Goal: Task Accomplishment & Management: Manage account settings

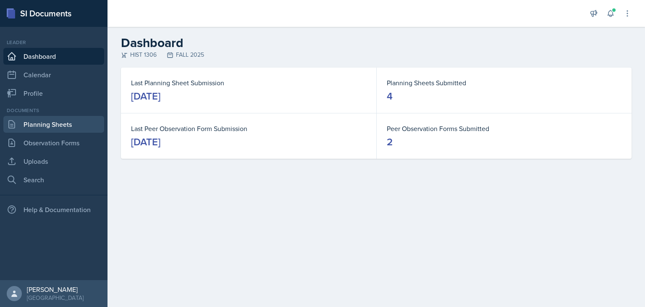
click at [43, 127] on link "Planning Sheets" at bounding box center [53, 124] width 101 height 17
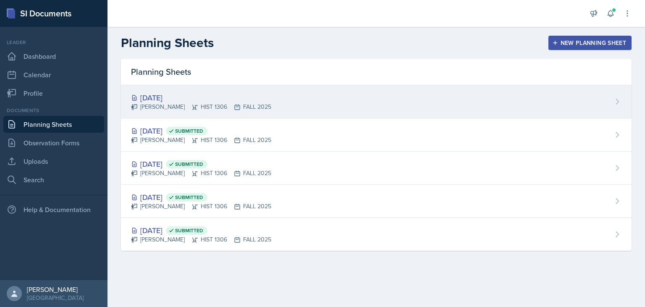
click at [176, 95] on div "[DATE]" at bounding box center [201, 97] width 140 height 11
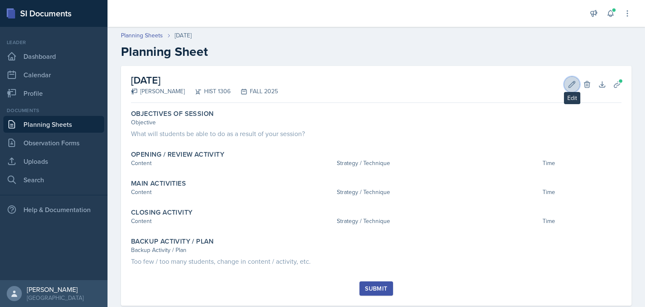
click at [576, 84] on button "Edit" at bounding box center [572, 84] width 15 height 15
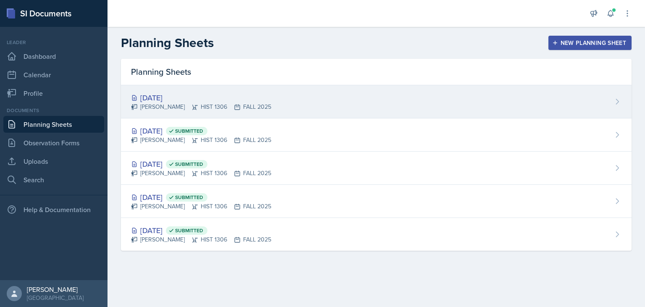
click at [266, 108] on div "[DATE] [PERSON_NAME] HIST 1306 FALL 2025" at bounding box center [376, 101] width 511 height 33
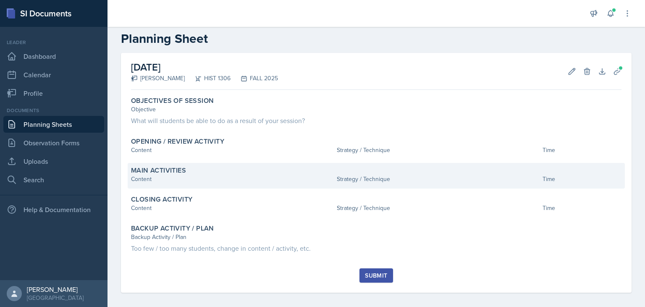
scroll to position [18, 0]
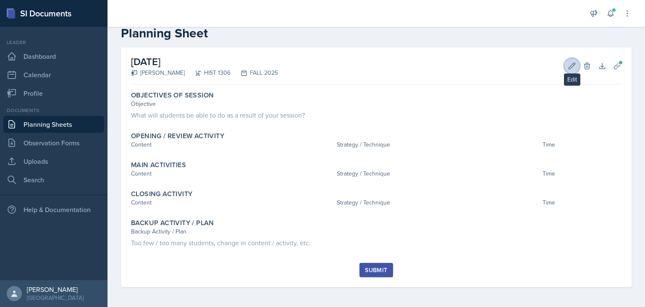
click at [574, 65] on icon at bounding box center [572, 66] width 6 height 6
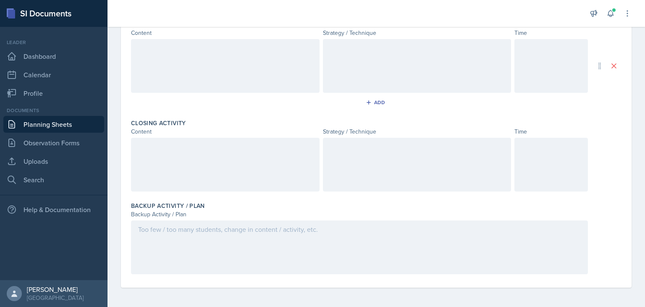
scroll to position [0, 0]
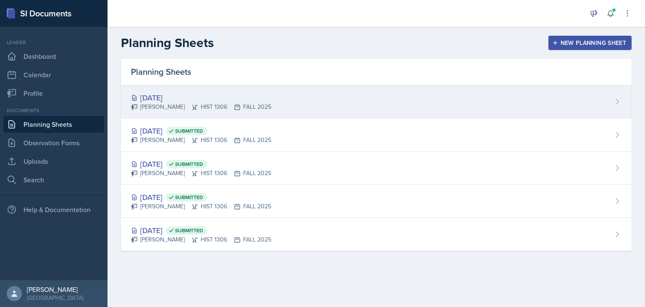
click at [210, 102] on div "[DATE]" at bounding box center [201, 97] width 140 height 11
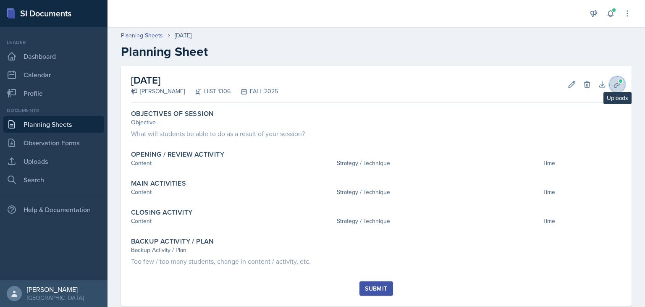
click at [624, 83] on button "Uploads" at bounding box center [617, 84] width 15 height 15
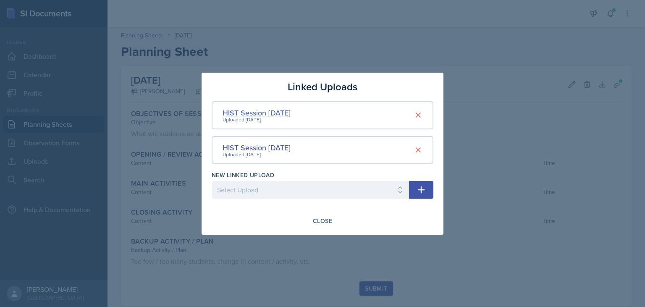
click at [271, 111] on div "HIST Session [DATE]" at bounding box center [257, 112] width 68 height 11
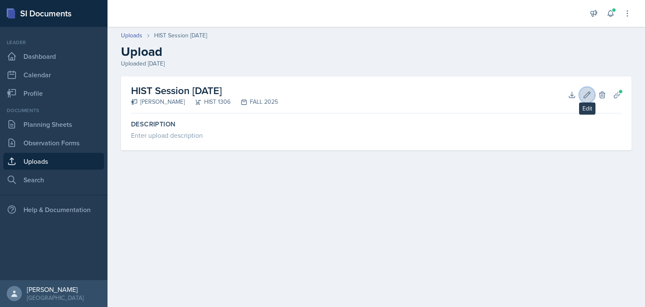
click at [587, 94] on icon at bounding box center [587, 95] width 6 height 6
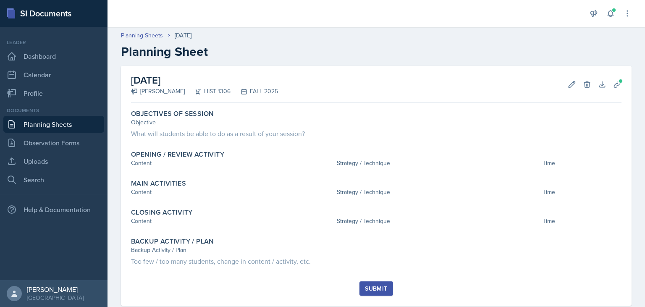
click at [38, 130] on link "Planning Sheets" at bounding box center [53, 124] width 101 height 17
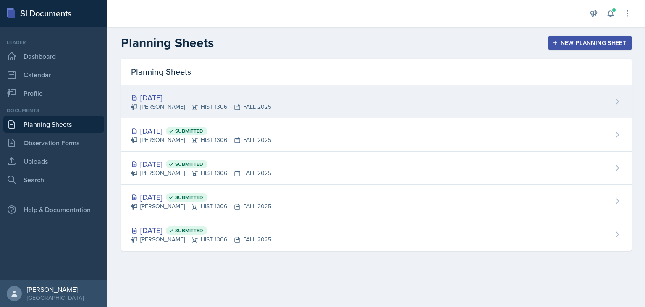
click at [234, 109] on icon at bounding box center [237, 107] width 7 height 7
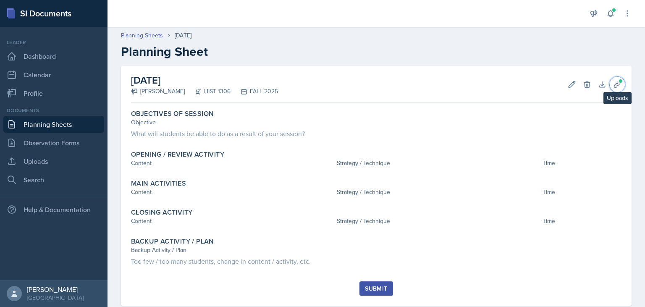
click at [618, 79] on button "Uploads" at bounding box center [617, 84] width 15 height 15
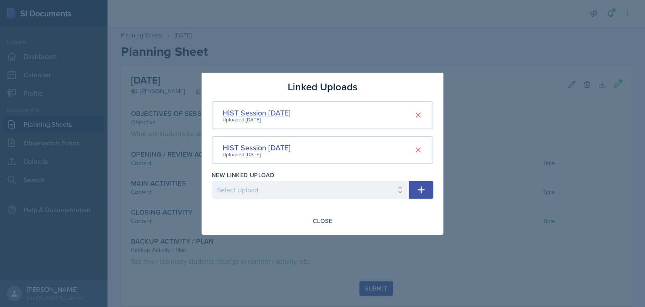
click at [263, 114] on div "HIST Session [DATE]" at bounding box center [257, 112] width 68 height 11
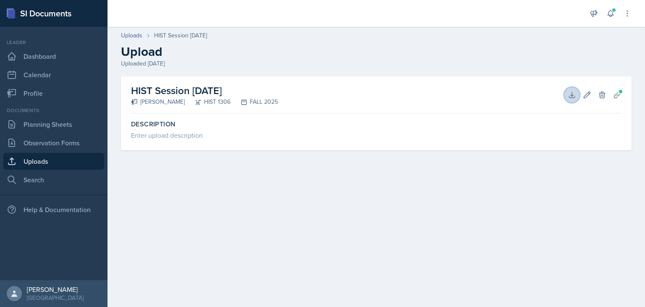
click at [571, 99] on button "Download" at bounding box center [572, 94] width 15 height 15
click at [592, 94] on button "Edit" at bounding box center [587, 94] width 15 height 15
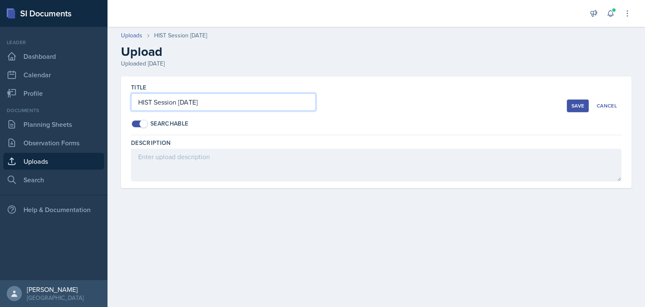
click at [198, 107] on input "HIST Session [DATE]" at bounding box center [223, 102] width 185 height 18
click at [191, 100] on input "HIST Session [DATE]" at bounding box center [223, 102] width 185 height 18
type input "HIST Session [DATE]"
click at [581, 103] on div "Save" at bounding box center [578, 106] width 13 height 7
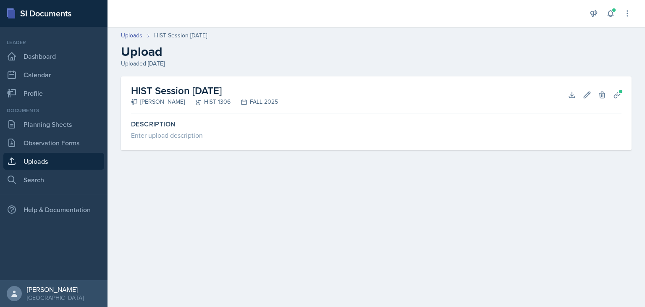
click at [276, 191] on main "Uploads HIST Session [DATE] Upload Uploaded [DATE] HIST Session [DATE] [PERSON_…" at bounding box center [377, 167] width 538 height 280
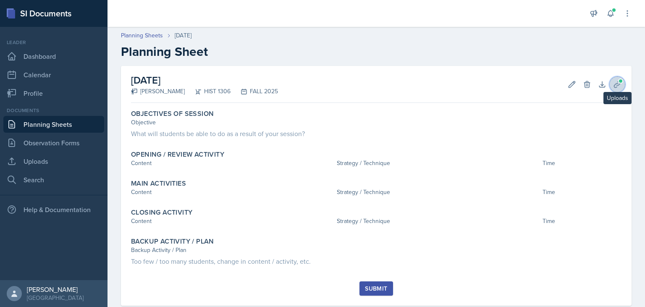
click at [620, 78] on button "Uploads" at bounding box center [617, 84] width 15 height 15
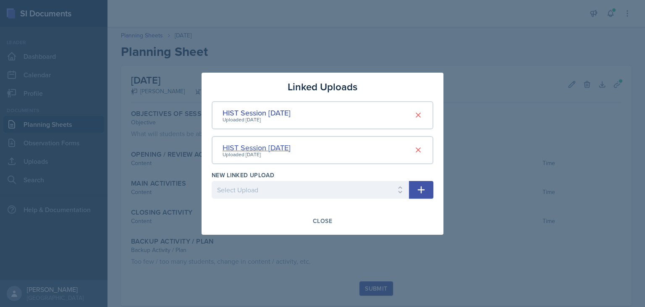
click at [273, 147] on div "HIST Session [DATE]" at bounding box center [257, 147] width 68 height 11
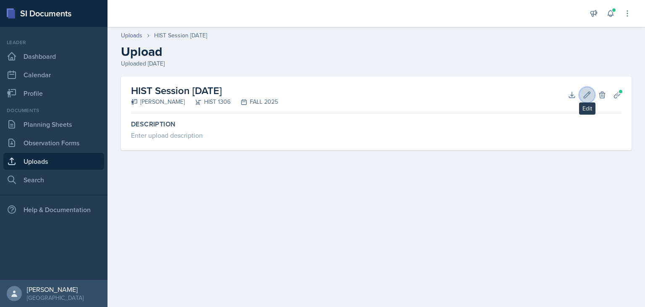
click at [582, 96] on button "Edit" at bounding box center [587, 94] width 15 height 15
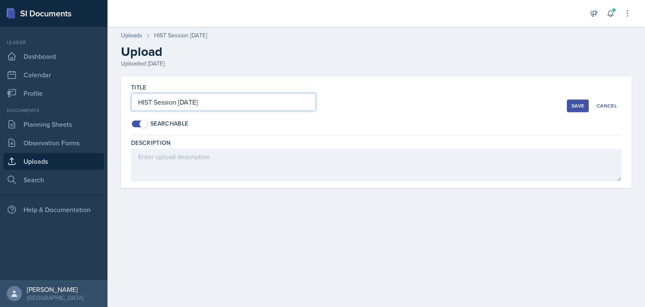
click at [189, 101] on input "HIST Session [DATE]" at bounding box center [223, 102] width 185 height 18
type input "HIST Session [DATE]"
click at [570, 107] on button "Save" at bounding box center [578, 106] width 22 height 13
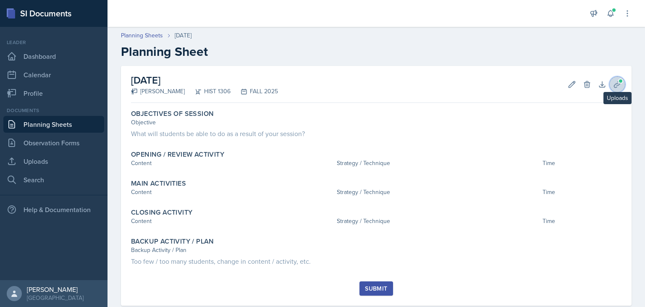
click at [621, 79] on span at bounding box center [621, 81] width 5 height 5
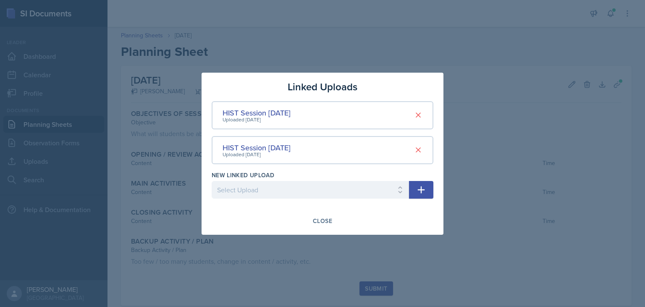
click at [466, 137] on div at bounding box center [322, 153] width 645 height 307
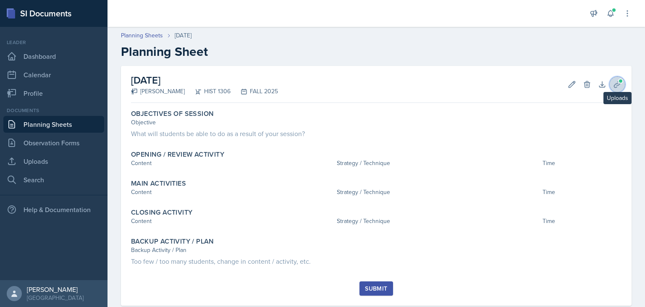
click at [618, 83] on icon at bounding box center [617, 84] width 6 height 6
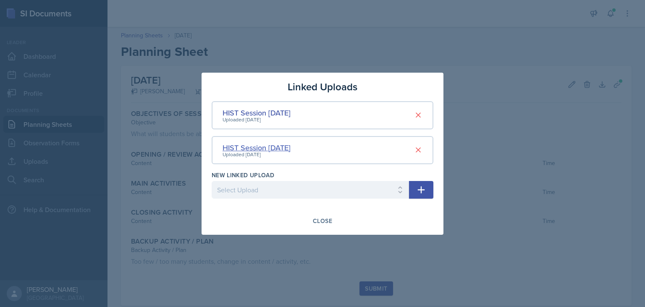
click at [267, 147] on div "HIST Session [DATE]" at bounding box center [257, 147] width 68 height 11
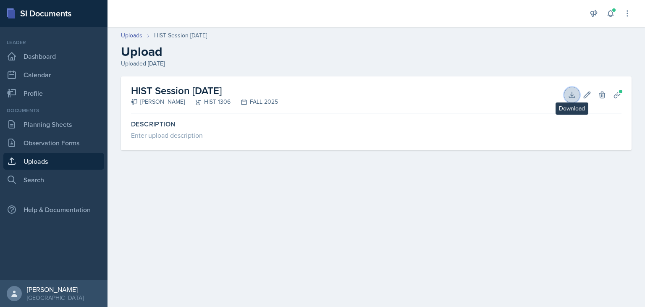
click at [575, 95] on icon at bounding box center [572, 95] width 8 height 8
click at [618, 97] on icon at bounding box center [617, 95] width 8 height 8
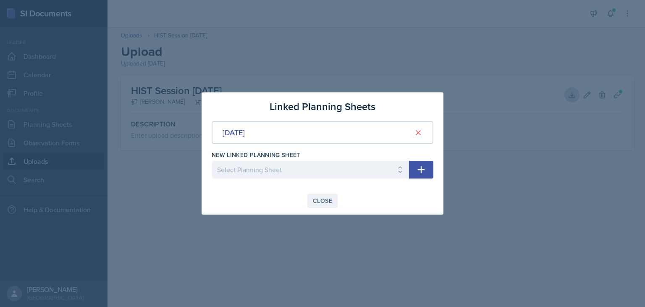
click at [320, 202] on div "Close" at bounding box center [322, 200] width 19 height 7
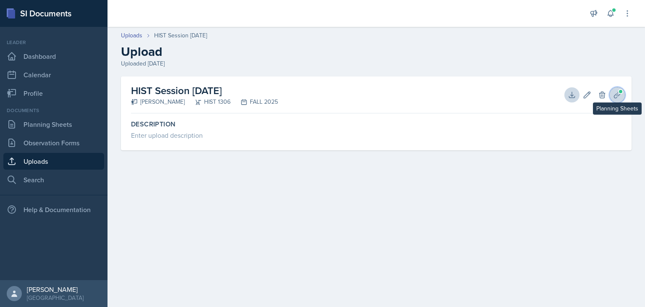
click at [616, 90] on button "Planning Sheets" at bounding box center [617, 94] width 15 height 15
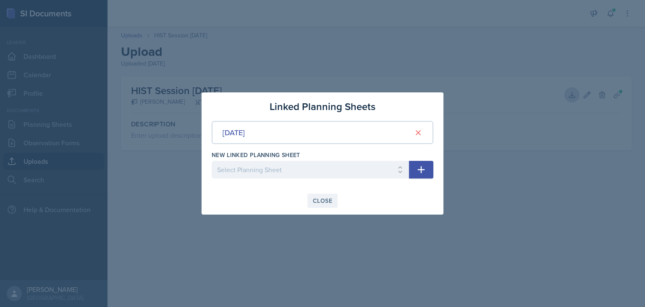
click at [318, 197] on div "Close" at bounding box center [322, 200] width 19 height 7
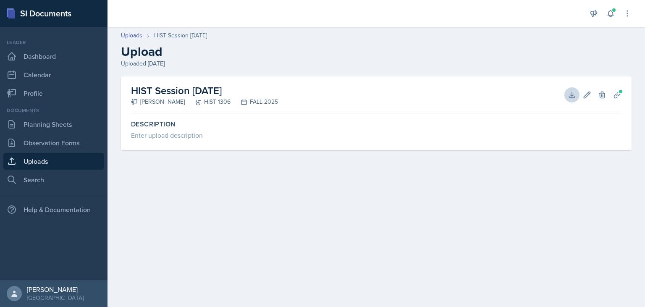
click at [236, 189] on main "Uploads HIST Session [DATE] Upload Uploaded [DATE] HIST Session [DATE] [PERSON_…" at bounding box center [377, 167] width 538 height 280
click at [43, 124] on link "Planning Sheets" at bounding box center [53, 124] width 101 height 17
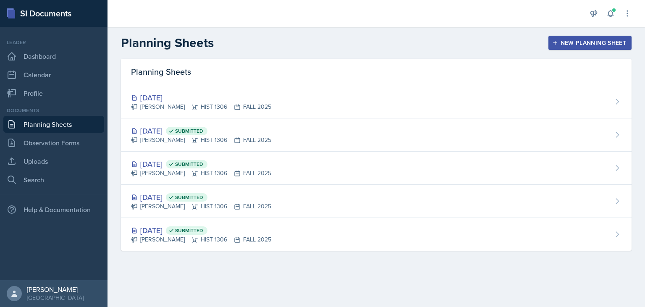
click at [248, 95] on div "[DATE]" at bounding box center [201, 97] width 140 height 11
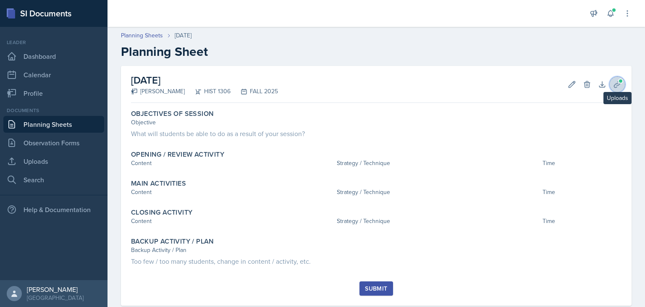
click at [613, 81] on icon at bounding box center [617, 84] width 8 height 8
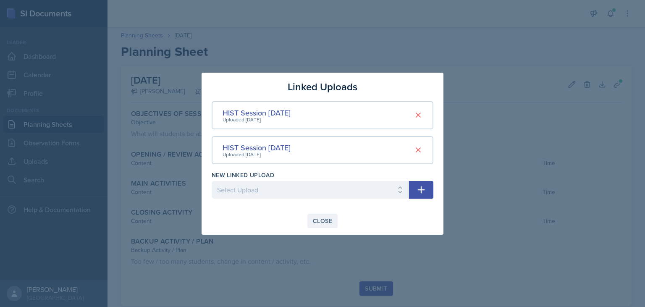
click at [320, 223] on div "Close" at bounding box center [322, 221] width 19 height 7
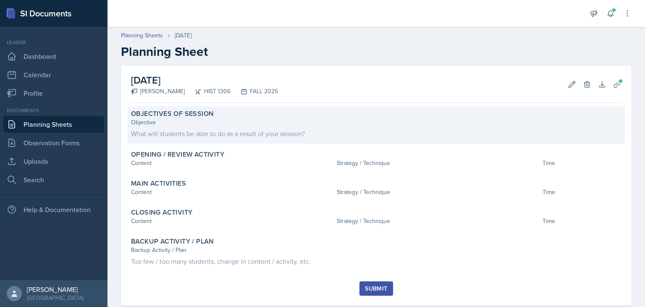
click at [192, 135] on div "What will students be able to do as a result of your session?" at bounding box center [376, 134] width 491 height 10
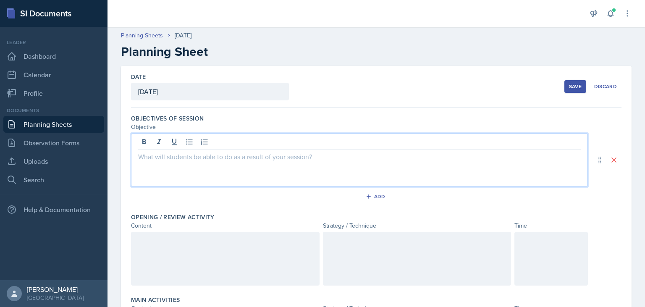
click at [171, 145] on div at bounding box center [359, 160] width 457 height 54
paste div
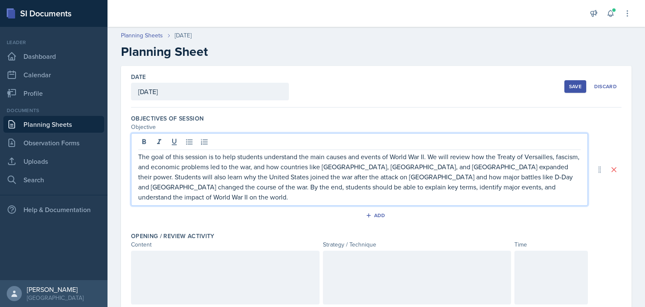
click at [184, 159] on p "The goal of this session is to help students understand the main causes and eve…" at bounding box center [359, 177] width 443 height 50
click at [320, 156] on p "The goal of this week's session is to help students understand the main causes …" at bounding box center [359, 177] width 443 height 50
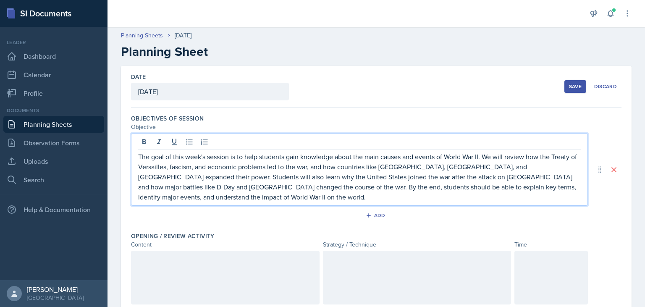
click at [520, 167] on p "The goal of this week's session is to help students gain knowledge about the ma…" at bounding box center [359, 177] width 443 height 50
click at [276, 175] on p "The goal of this week's session is to help students gain knowledge about the ma…" at bounding box center [359, 177] width 443 height 50
drag, startPoint x: 139, startPoint y: 186, endPoint x: 192, endPoint y: 184, distance: 53.8
click at [192, 184] on p "The goal of this week's session is to help students gain knowledge about the ma…" at bounding box center [359, 177] width 443 height 50
click at [439, 185] on p "The goal of this week's session is to help students gain knowledge about the ma…" at bounding box center [359, 177] width 443 height 50
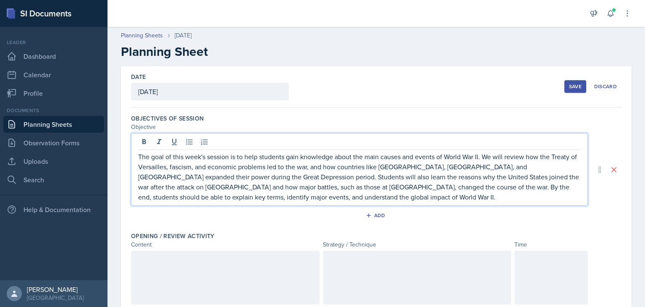
click at [440, 187] on p "The goal of this week's session is to help students gain knowledge about the ma…" at bounding box center [359, 177] width 443 height 50
click at [171, 197] on p "The goal of this week's session is to help students gain knowledge about the ma…" at bounding box center [359, 177] width 443 height 50
click at [280, 204] on div "The goal of this week's session is to help students gain knowledge about the ma…" at bounding box center [359, 169] width 457 height 73
click at [280, 167] on p "The goal of this week's session is to help students gain knowledge about the ma…" at bounding box center [359, 177] width 443 height 50
click at [285, 187] on p "The goal of this week's session is to help students gain knowledge about the ma…" at bounding box center [359, 177] width 443 height 50
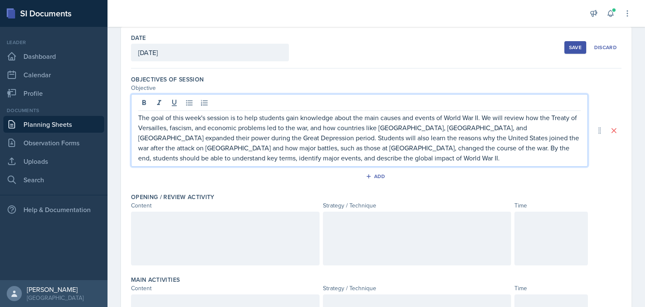
scroll to position [58, 0]
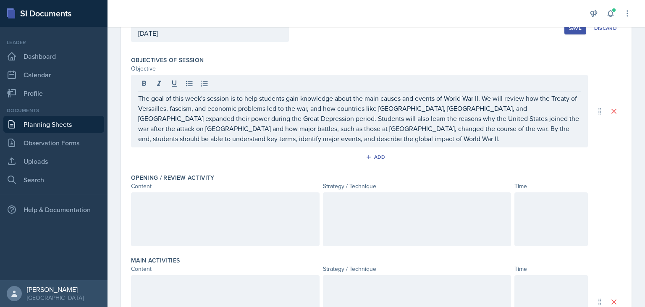
drag, startPoint x: 186, startPoint y: 218, endPoint x: 164, endPoint y: 223, distance: 21.9
click at [184, 220] on div at bounding box center [225, 219] width 189 height 54
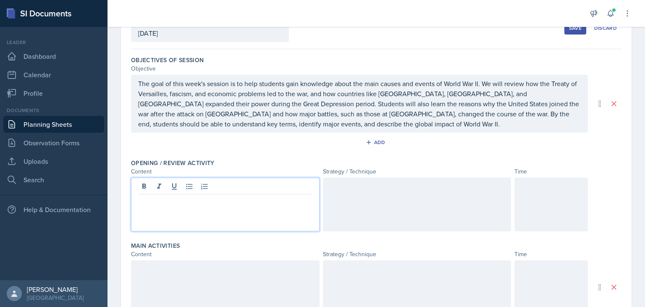
click at [187, 200] on p at bounding box center [225, 201] width 174 height 10
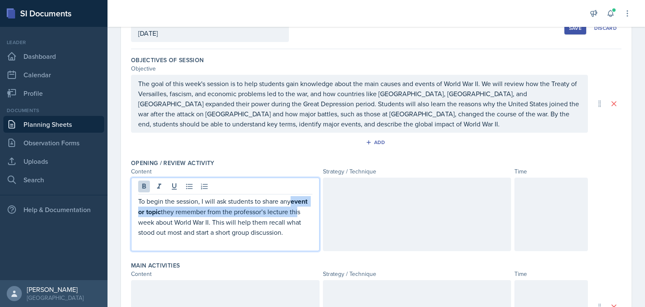
drag, startPoint x: 294, startPoint y: 200, endPoint x: 298, endPoint y: 208, distance: 8.7
click at [298, 208] on p "To begin the session, I will ask students to share any event or topic they reme…" at bounding box center [225, 216] width 174 height 41
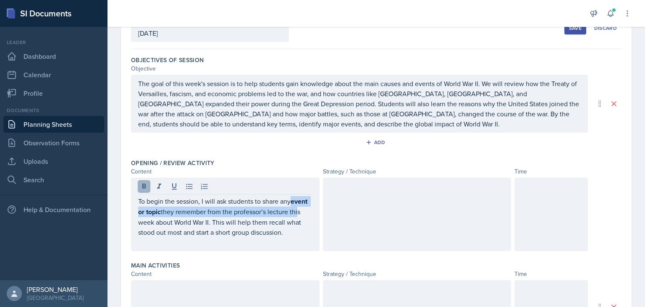
click at [141, 189] on icon at bounding box center [144, 186] width 8 height 8
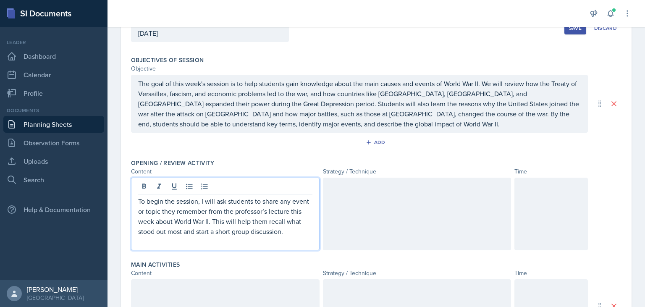
click at [180, 219] on p "To begin the session, I will ask students to share any event or topic they reme…" at bounding box center [225, 216] width 174 height 40
click at [198, 200] on p "To begin the session, I will ask students to share any event or topic they reme…" at bounding box center [225, 216] width 174 height 40
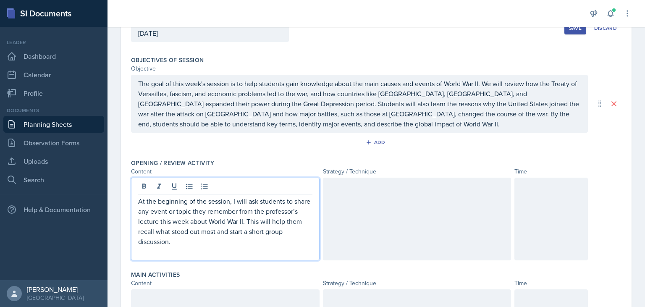
click at [266, 229] on p "At the beginning of the session, I will ask students to share any event or topi…" at bounding box center [225, 221] width 174 height 50
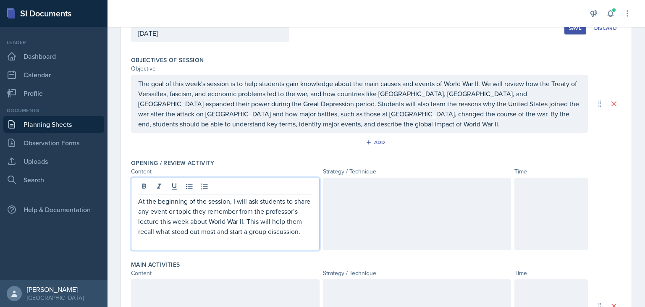
click at [307, 230] on p "At the beginning of the session, I will ask students to share any event or topi…" at bounding box center [225, 216] width 174 height 40
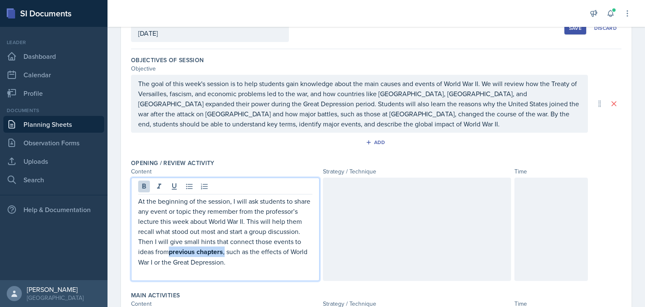
drag, startPoint x: 171, startPoint y: 252, endPoint x: 226, endPoint y: 252, distance: 55.0
click at [226, 252] on p "At the beginning of the session, I will ask students to share any event or topi…" at bounding box center [225, 231] width 174 height 71
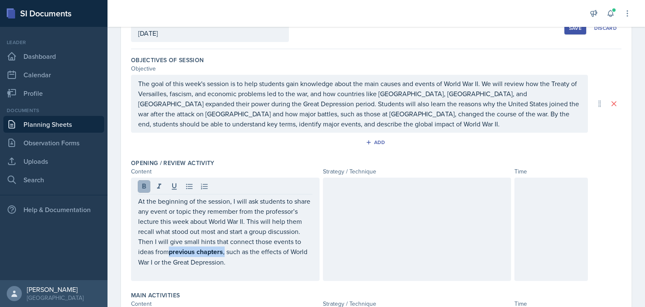
click at [147, 184] on icon at bounding box center [144, 186] width 8 height 8
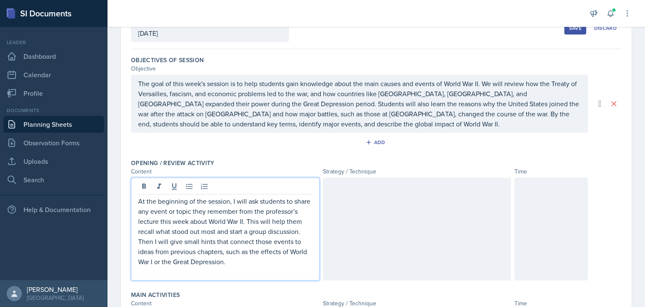
click at [247, 267] on p at bounding box center [225, 272] width 174 height 10
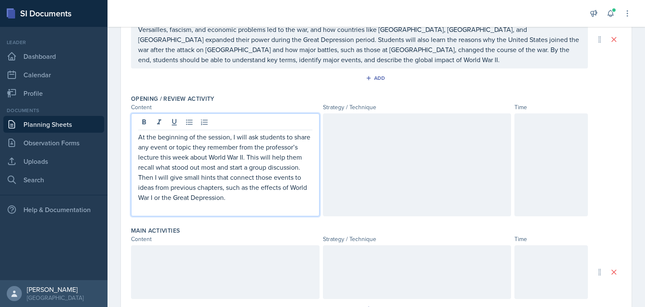
scroll to position [117, 0]
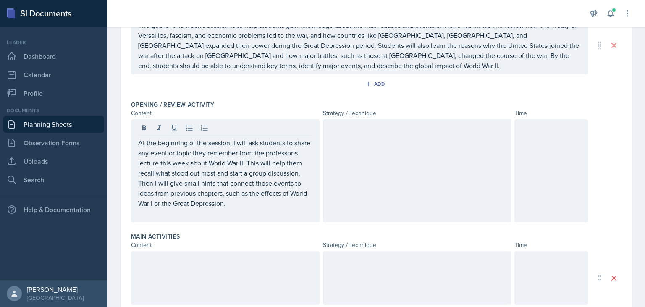
click at [365, 146] on div at bounding box center [417, 170] width 189 height 103
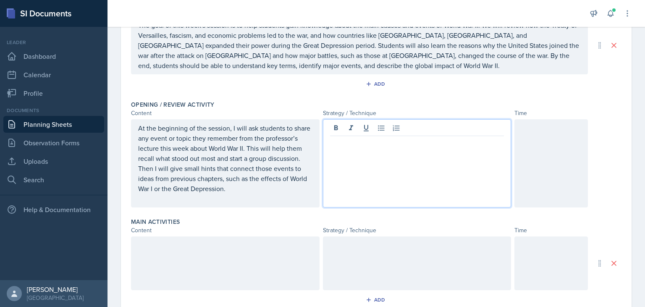
click at [361, 161] on div at bounding box center [417, 163] width 189 height 88
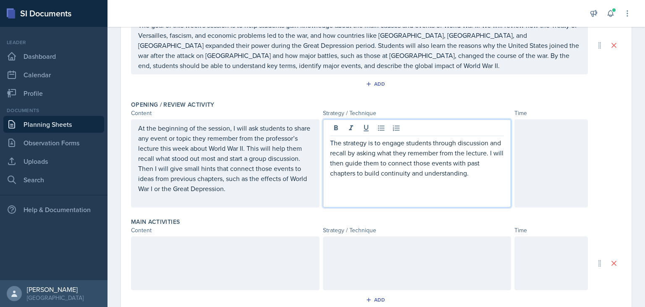
click at [482, 179] on p at bounding box center [417, 183] width 174 height 10
click at [361, 163] on p "The strategy is to engage students through discussion and recall by asking what…" at bounding box center [417, 158] width 174 height 40
click at [421, 175] on p "The strategy is to engage students through discussion and recall by asking what…" at bounding box center [417, 158] width 174 height 40
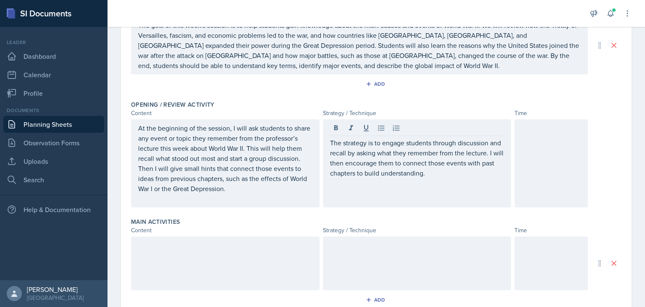
click at [555, 136] on div at bounding box center [552, 163] width 74 height 88
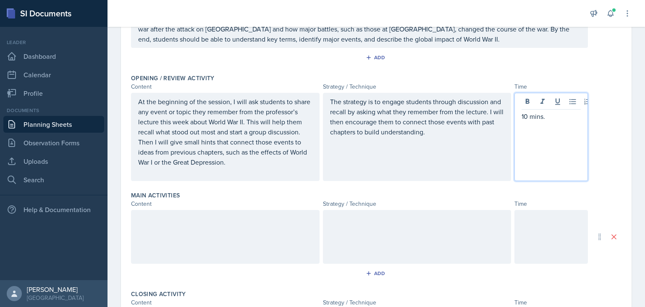
scroll to position [175, 0]
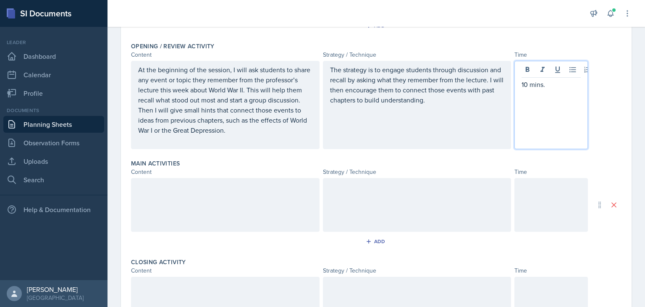
click at [189, 197] on div at bounding box center [225, 205] width 189 height 54
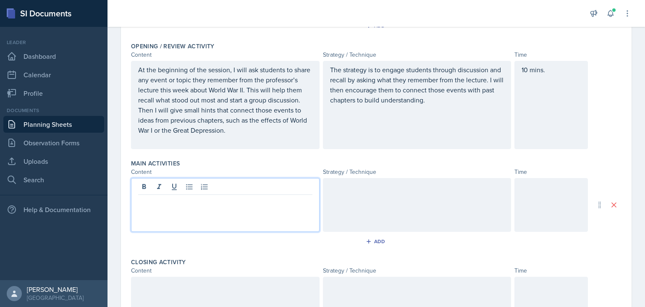
click at [170, 209] on div at bounding box center [225, 205] width 189 height 54
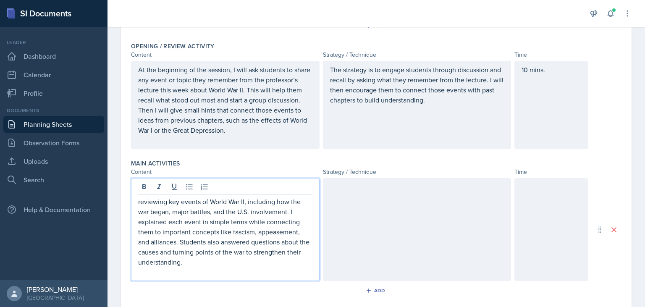
click at [140, 202] on p "reviewing key events of World War II, including how the war began, major battle…" at bounding box center [225, 232] width 174 height 71
click at [287, 211] on p "Reviewing key events of World War II, including how the war began, major battle…" at bounding box center [225, 232] width 174 height 71
click at [243, 221] on p "Reviewing key events of World War II, including how the war began, major battle…" at bounding box center [225, 232] width 174 height 71
click at [167, 250] on p "Reviewing key events of World War II, including how the war began, major battle…" at bounding box center [225, 232] width 174 height 71
click at [277, 240] on p "Reviewing key events of World War II, including how the war began, major battle…" at bounding box center [225, 232] width 174 height 71
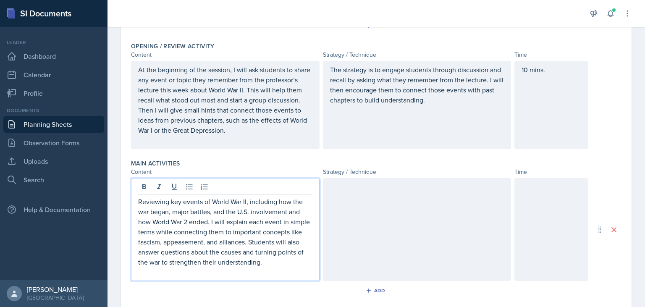
click at [279, 270] on p at bounding box center [225, 272] width 174 height 10
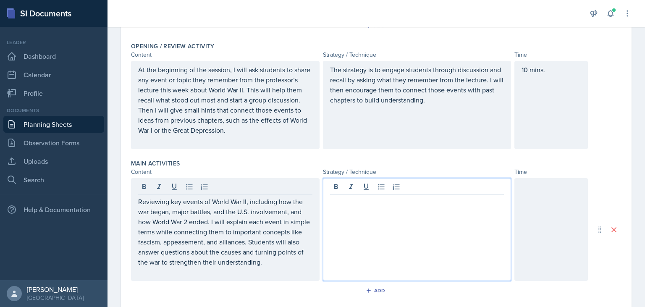
click at [350, 189] on div at bounding box center [417, 229] width 189 height 103
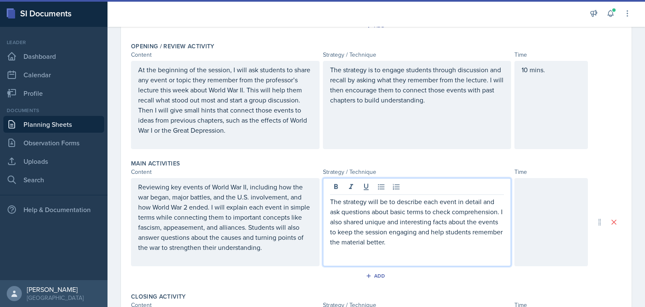
click at [511, 211] on div "The strategy will be to describe each event in detail and ask questions about b…" at bounding box center [417, 222] width 189 height 88
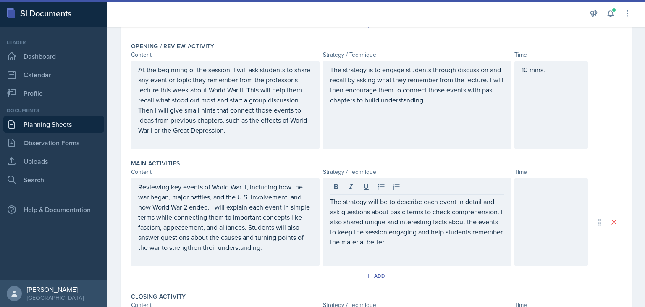
click at [507, 208] on div "The strategy will be to describe each event in detail and ask questions about b…" at bounding box center [417, 222] width 189 height 88
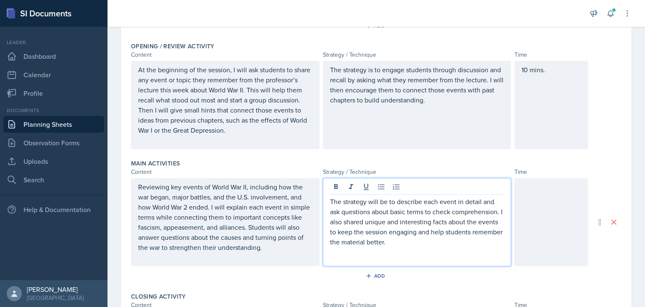
click at [504, 212] on p "The strategy will be to describe each event in detail and ask questions about b…" at bounding box center [417, 222] width 174 height 50
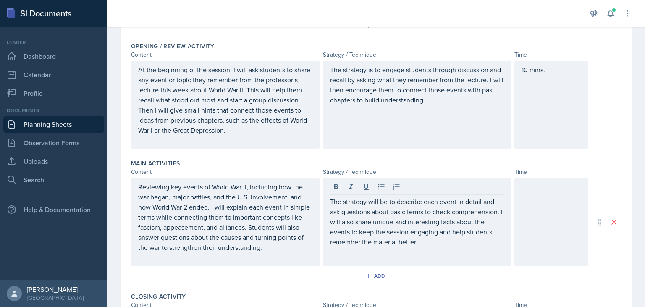
click at [425, 246] on div "The strategy will be to describe each event in detail and ask questions about b…" at bounding box center [417, 222] width 189 height 88
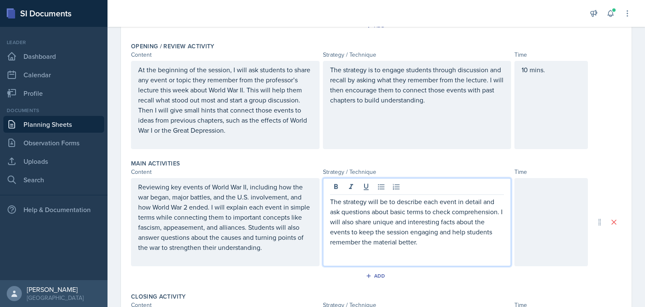
click at [539, 200] on div at bounding box center [552, 222] width 74 height 88
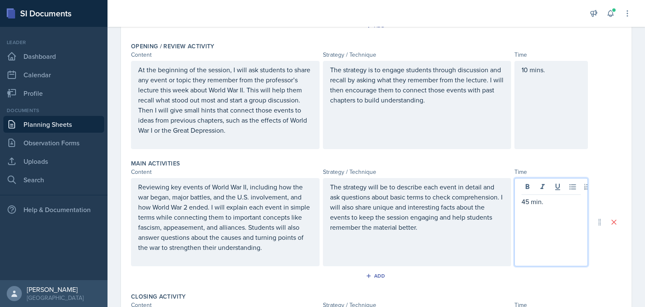
click at [526, 200] on p "45 min." at bounding box center [551, 202] width 59 height 10
click at [447, 241] on div "The strategy will be to describe each event in detail and ask questions about b…" at bounding box center [417, 222] width 189 height 88
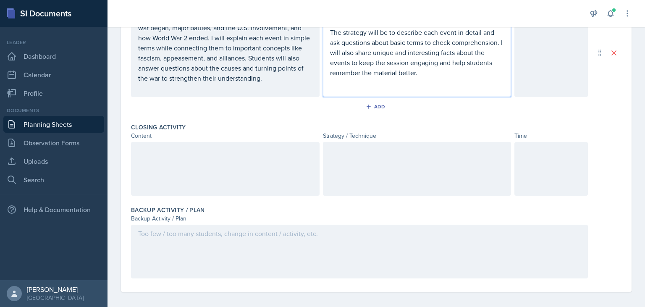
scroll to position [348, 0]
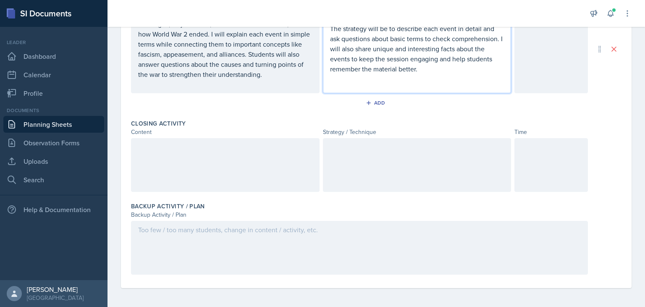
click at [258, 163] on div at bounding box center [225, 165] width 189 height 54
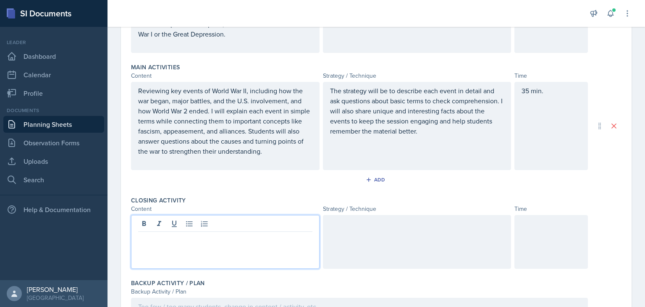
scroll to position [290, 0]
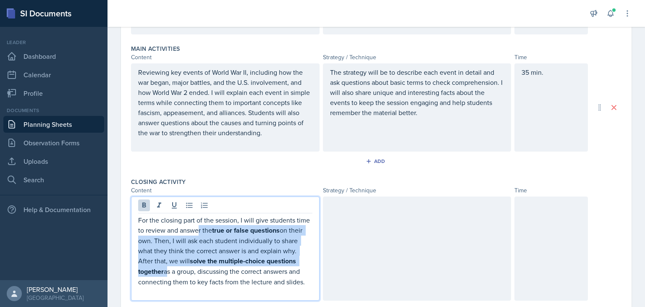
drag, startPoint x: 198, startPoint y: 226, endPoint x: 312, endPoint y: 261, distance: 119.1
click at [312, 261] on p "For the closing part of the session, I will give students time to review and an…" at bounding box center [225, 251] width 174 height 72
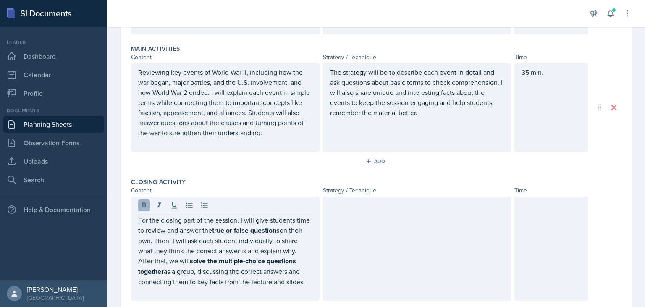
click at [144, 210] on div at bounding box center [225, 207] width 174 height 14
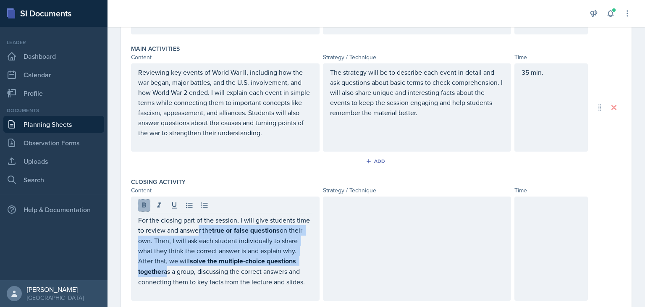
click at [145, 205] on icon at bounding box center [144, 205] width 8 height 8
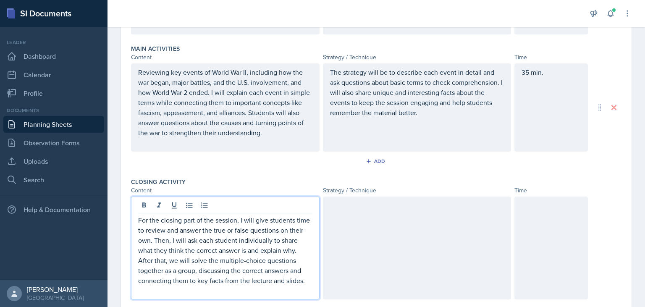
click at [367, 247] on div at bounding box center [417, 248] width 189 height 103
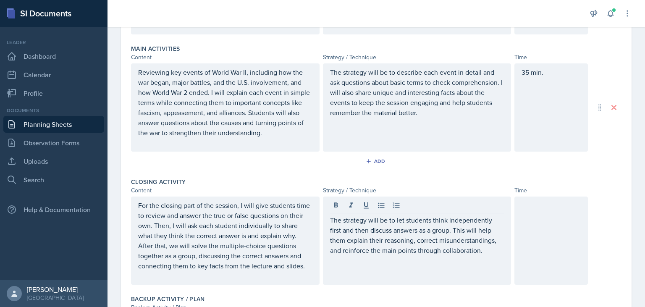
click at [539, 230] on div at bounding box center [552, 241] width 74 height 88
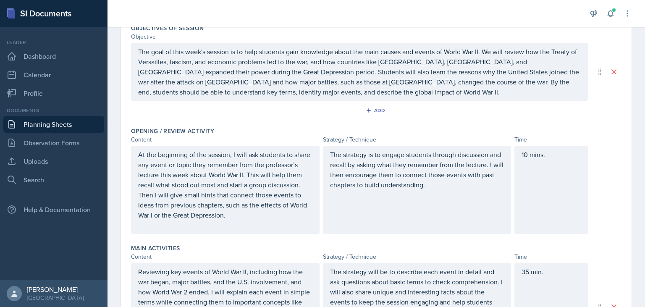
scroll to position [0, 0]
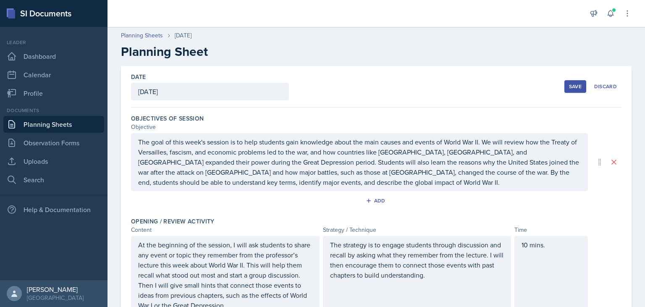
click at [567, 86] on button "Save" at bounding box center [576, 86] width 22 height 13
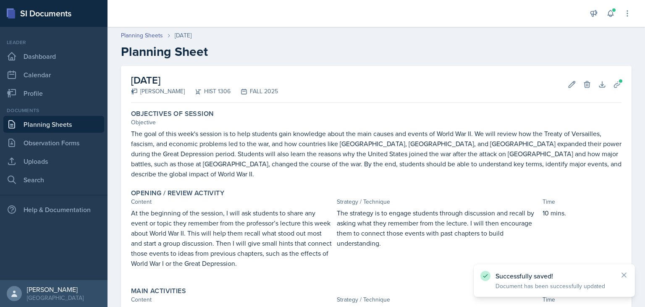
click at [47, 126] on link "Planning Sheets" at bounding box center [53, 124] width 101 height 17
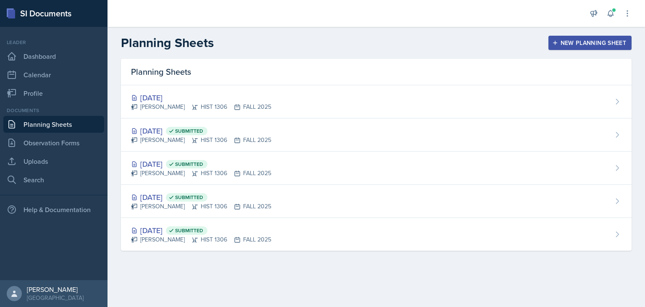
drag, startPoint x: 166, startPoint y: 175, endPoint x: 162, endPoint y: 168, distance: 8.3
click at [165, 175] on div "[PERSON_NAME] HIST 1306 FALL 2025" at bounding box center [201, 173] width 140 height 9
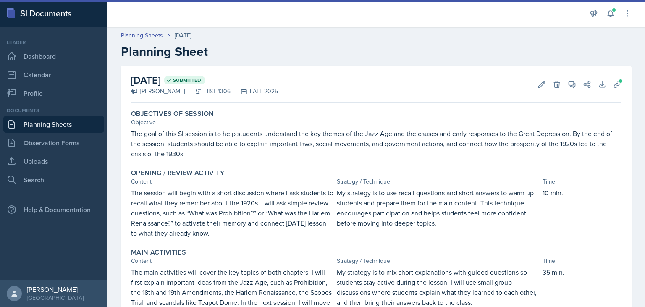
scroll to position [228, 0]
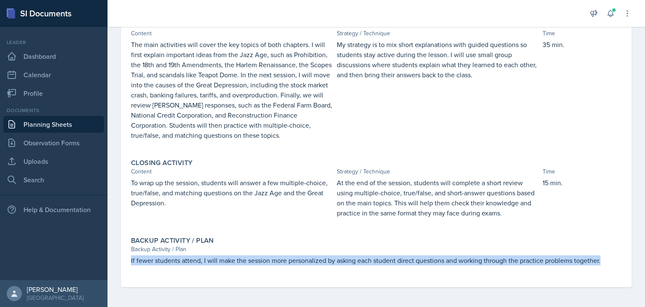
drag, startPoint x: 132, startPoint y: 261, endPoint x: 594, endPoint y: 267, distance: 462.2
click at [594, 267] on div "If fewer students attend, I will make the session more personalized by asking e…" at bounding box center [376, 264] width 491 height 18
copy p "If fewer students attend, I will make the session more personalized by asking e…"
click at [48, 127] on link "Planning Sheets" at bounding box center [53, 124] width 101 height 17
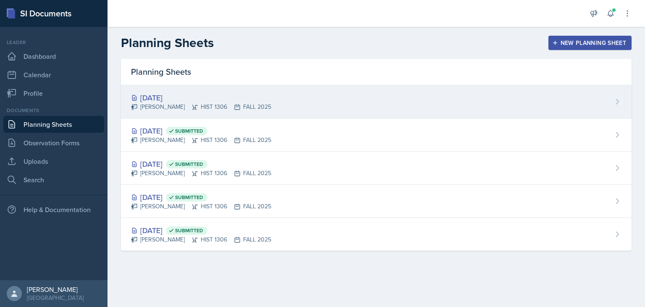
click at [163, 108] on div "[PERSON_NAME] HIST 1306 FALL 2025" at bounding box center [201, 107] width 140 height 9
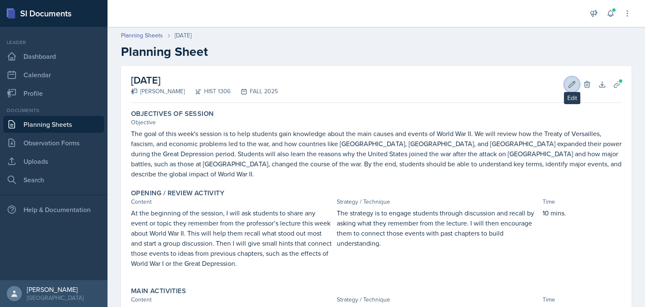
click at [569, 82] on icon at bounding box center [572, 84] width 8 height 8
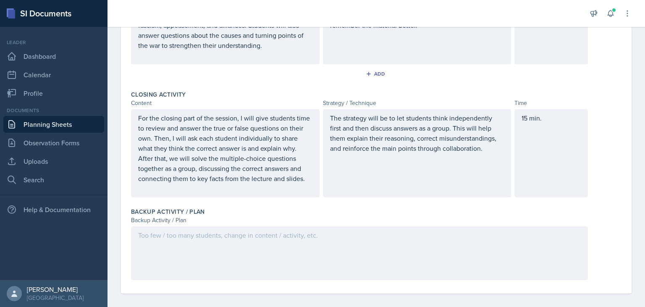
scroll to position [383, 0]
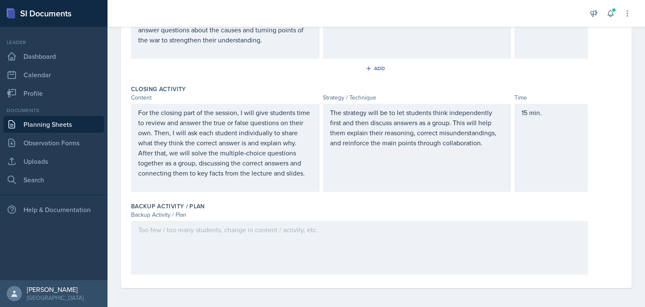
click at [185, 237] on div at bounding box center [359, 248] width 457 height 54
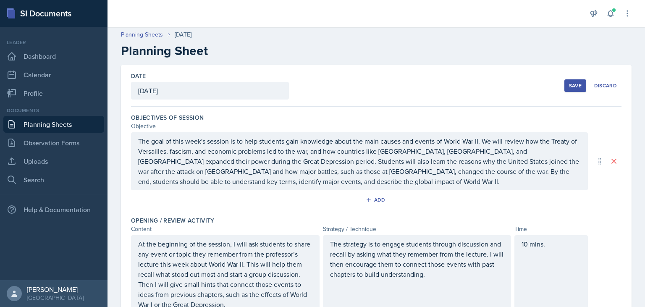
scroll to position [0, 0]
click at [567, 88] on button "Save" at bounding box center [576, 86] width 22 height 13
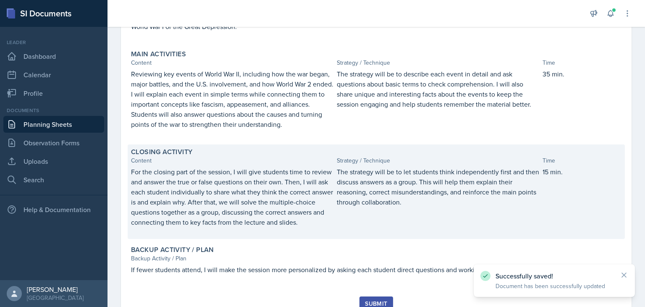
scroll to position [261, 0]
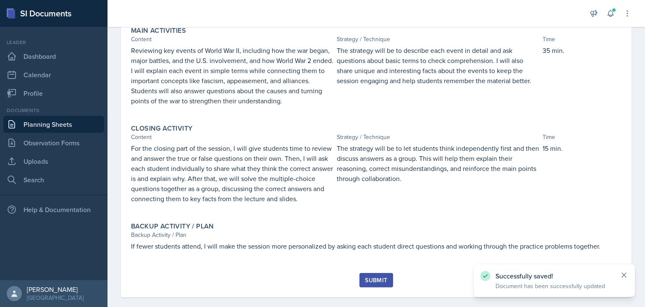
click at [624, 276] on icon at bounding box center [624, 275] width 8 height 8
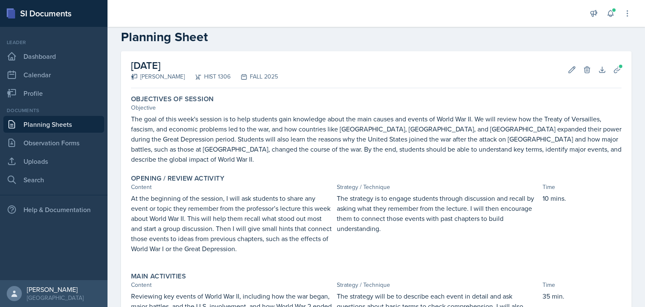
scroll to position [0, 0]
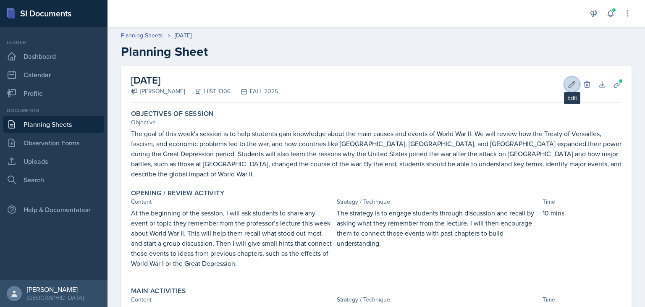
click at [569, 83] on icon at bounding box center [572, 84] width 8 height 8
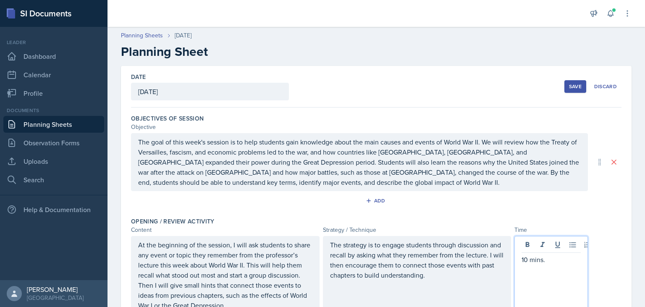
click at [551, 247] on div "10 mins." at bounding box center [552, 280] width 74 height 88
click at [542, 257] on p "10 mins." at bounding box center [551, 260] width 59 height 10
click at [542, 260] on p "10 mins." at bounding box center [551, 260] width 59 height 10
click at [542, 259] on p "10 mins." at bounding box center [551, 260] width 59 height 10
click at [543, 260] on p "10 mins." at bounding box center [551, 260] width 59 height 10
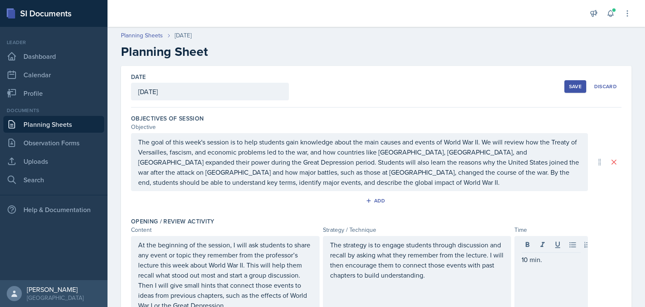
click at [555, 270] on div "10 min." at bounding box center [552, 280] width 74 height 88
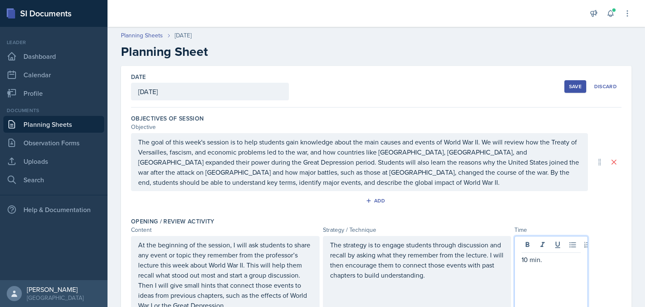
click at [580, 84] on div "Save" at bounding box center [575, 86] width 13 height 7
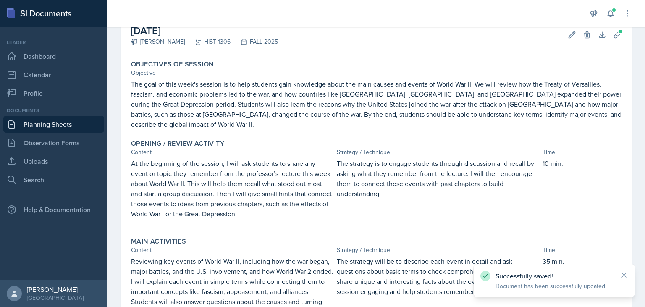
scroll to position [26, 0]
